Goal: Find contact information: Find contact information

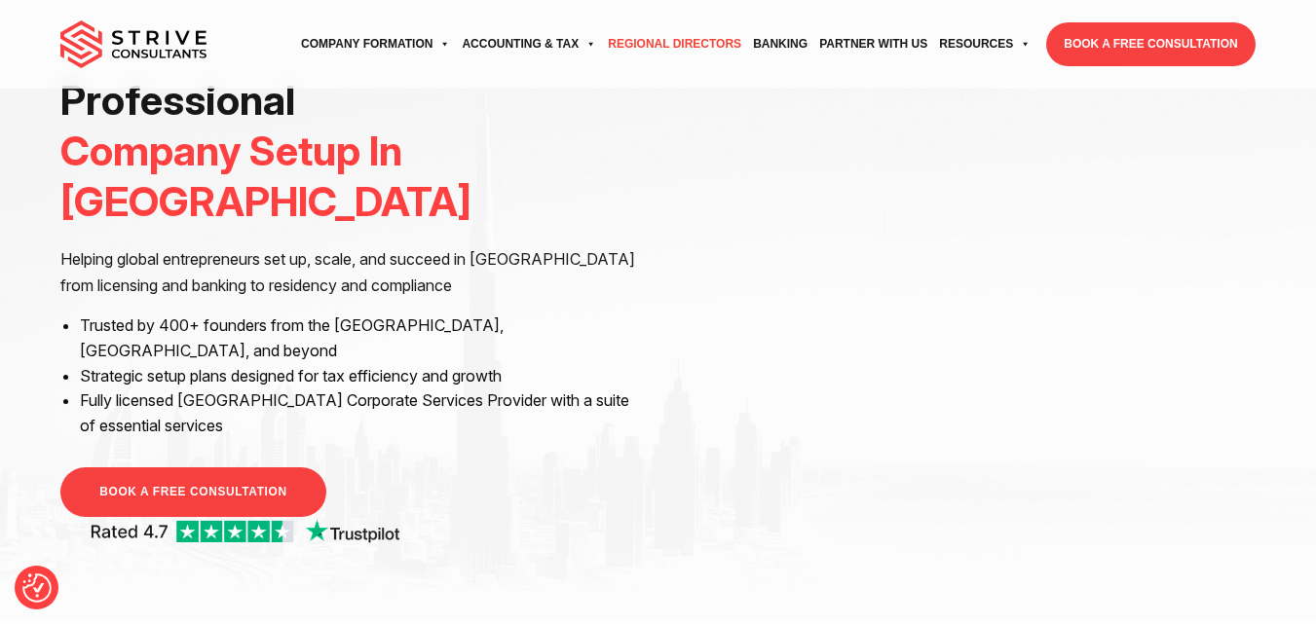
click at [653, 37] on link "Regional Directors" at bounding box center [674, 45] width 145 height 54
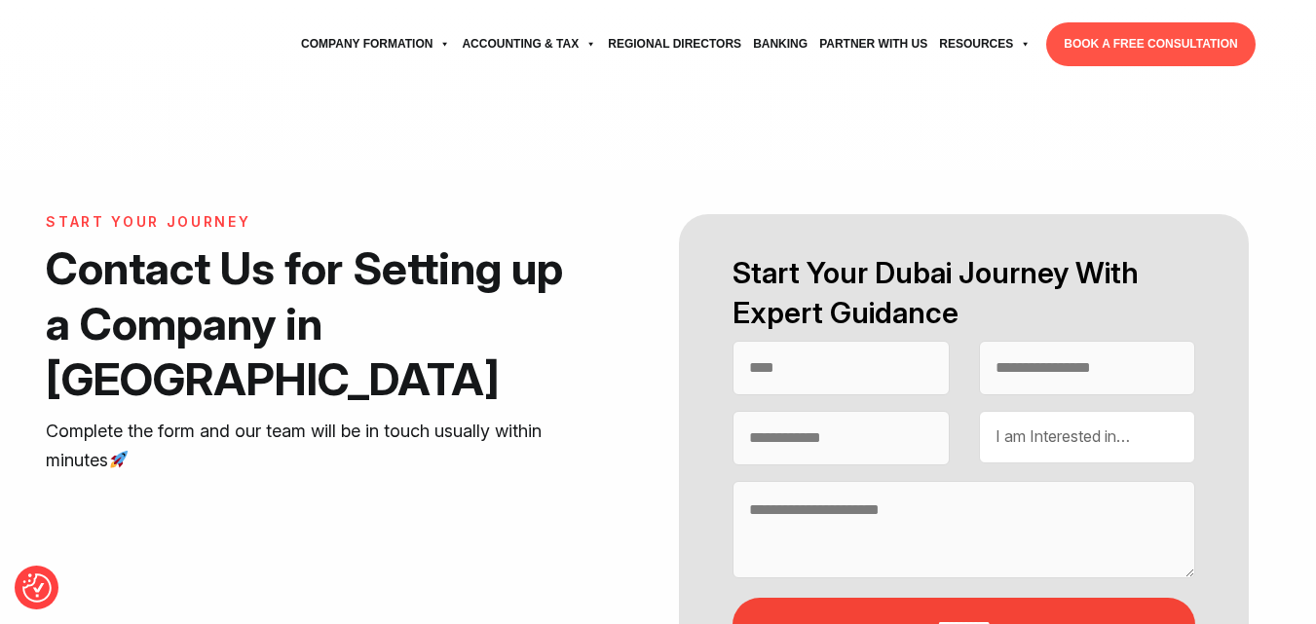
select select "Contact form"
